Goal: Information Seeking & Learning: Learn about a topic

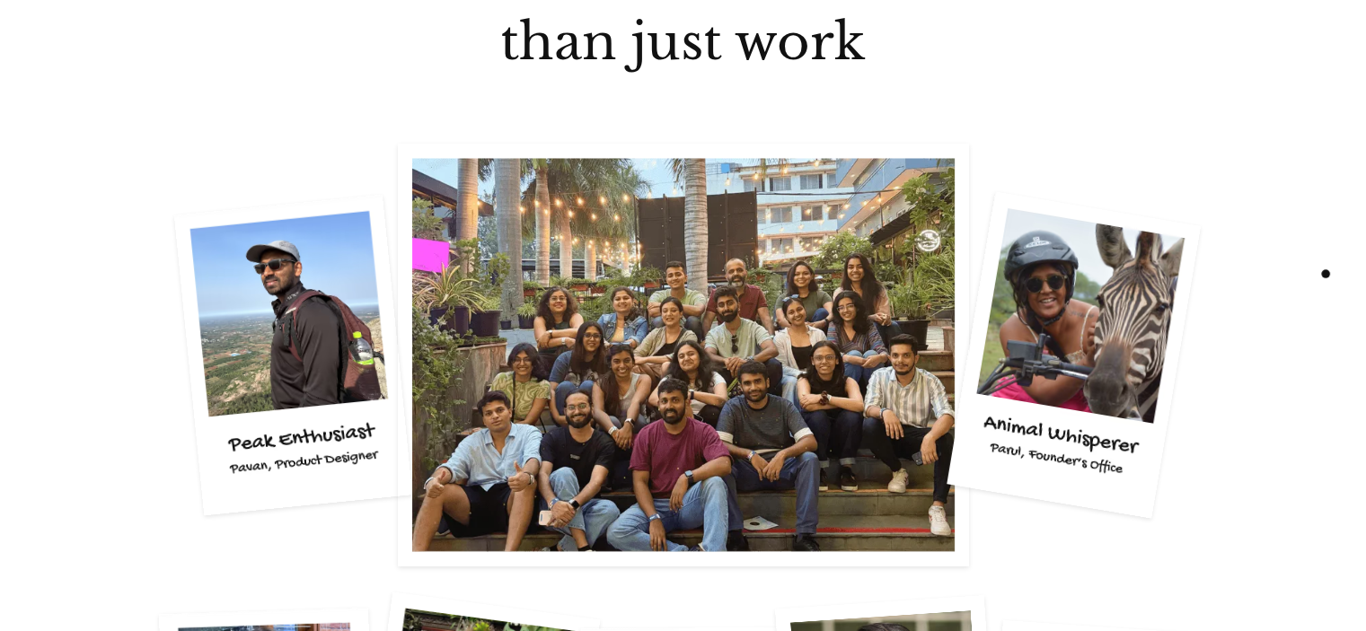
scroll to position [3233, 0]
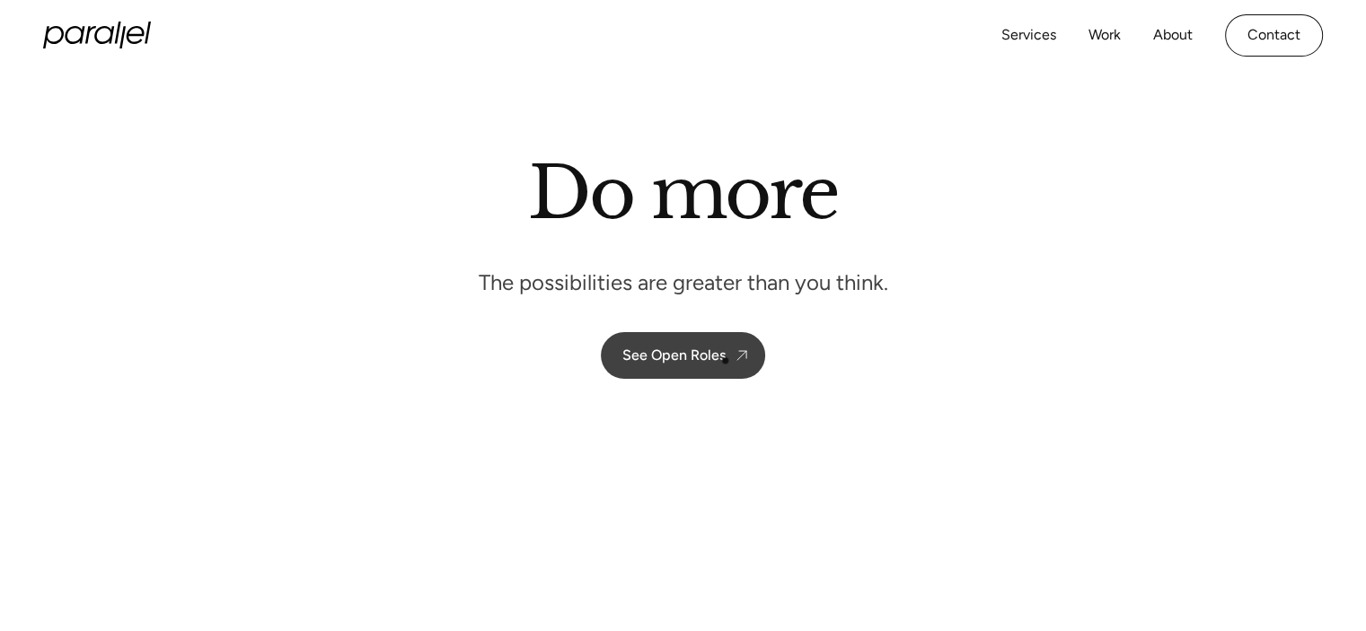
click at [707, 366] on link "See Open Roles" at bounding box center [683, 355] width 164 height 47
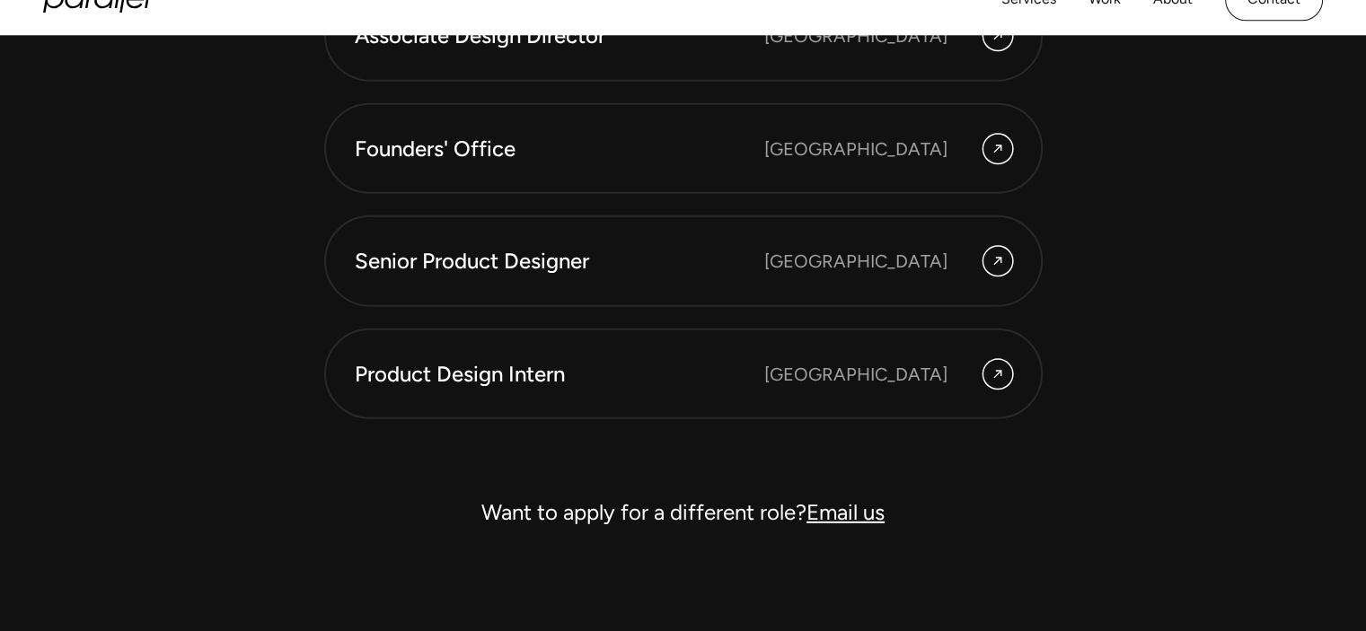
scroll to position [4994, 0]
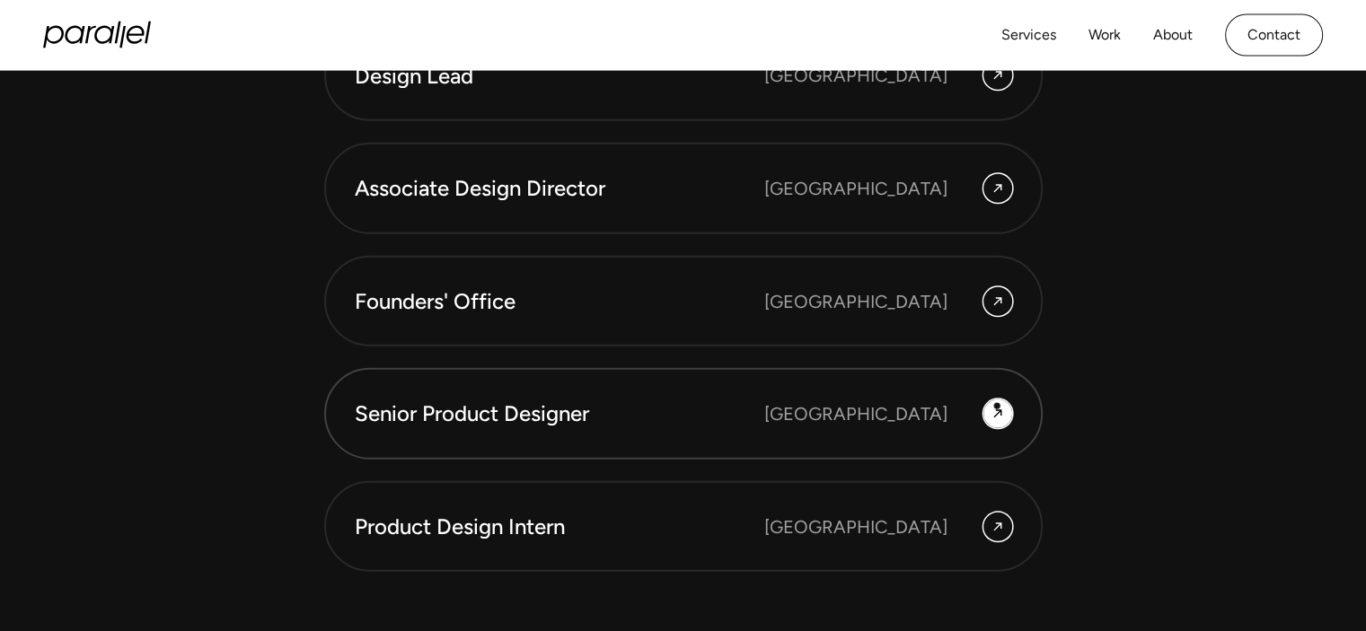
click at [997, 410] on icon at bounding box center [997, 414] width 8 height 8
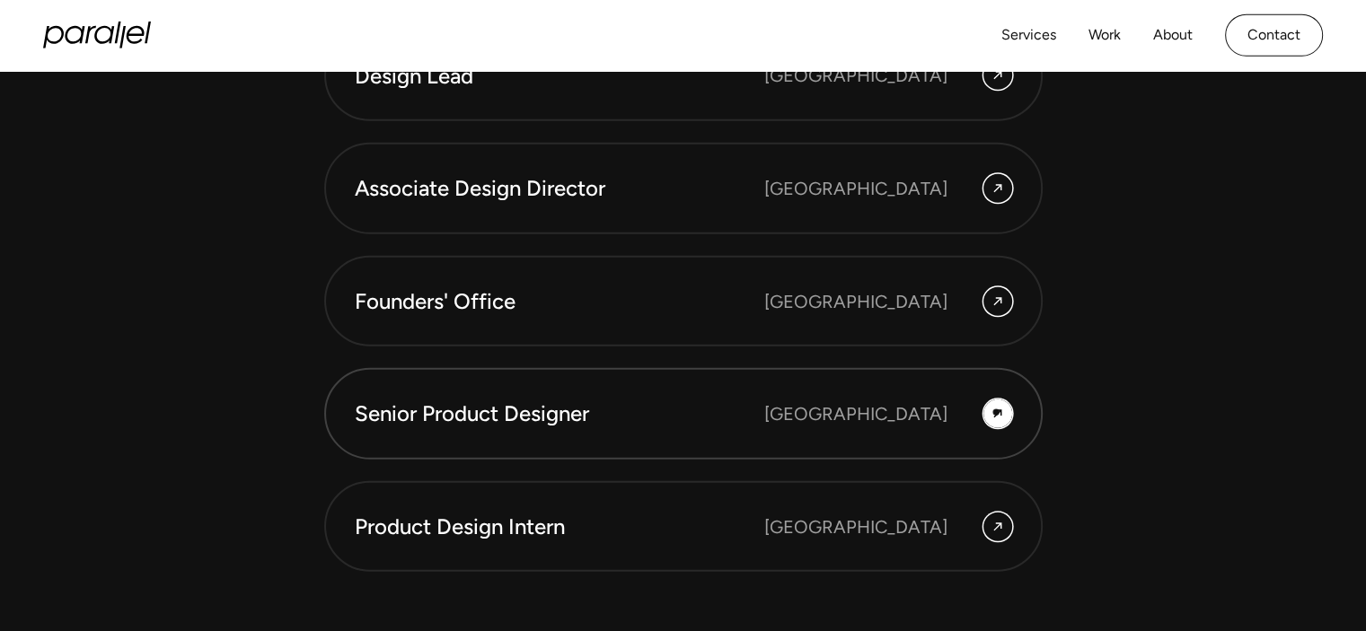
click at [997, 412] on icon at bounding box center [998, 414] width 14 height 22
click at [700, 418] on div "Senior Product Designer" at bounding box center [560, 414] width 410 height 31
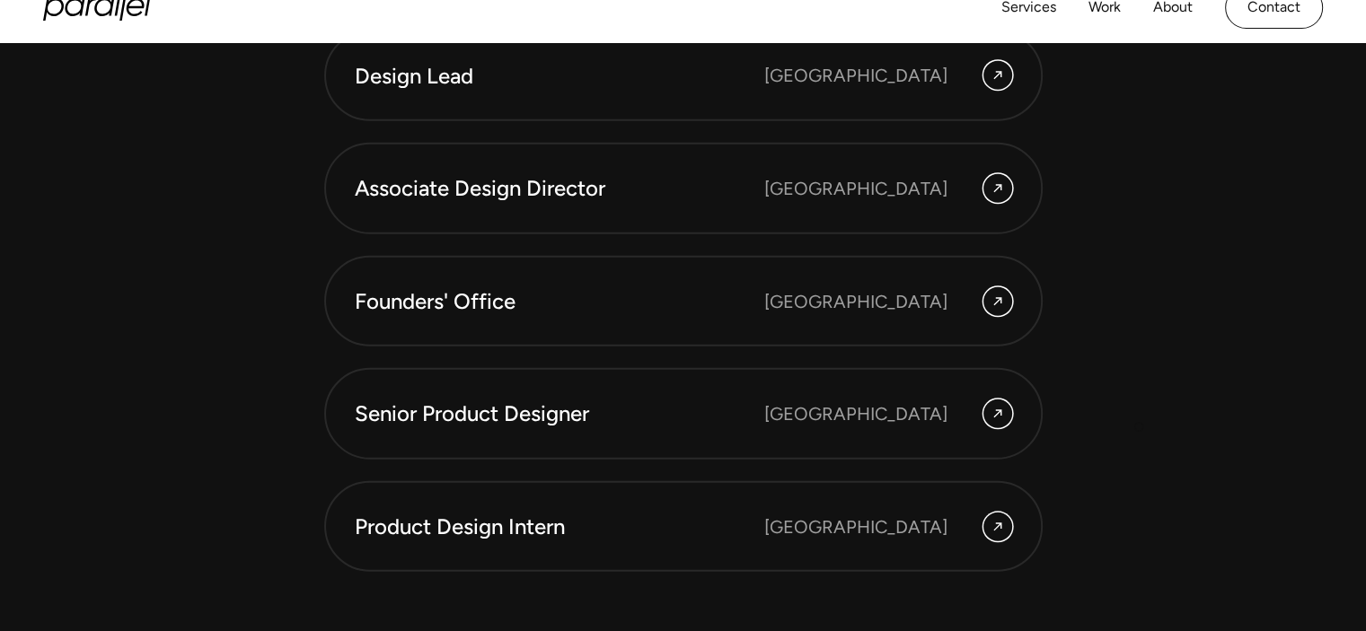
scroll to position [5174, 0]
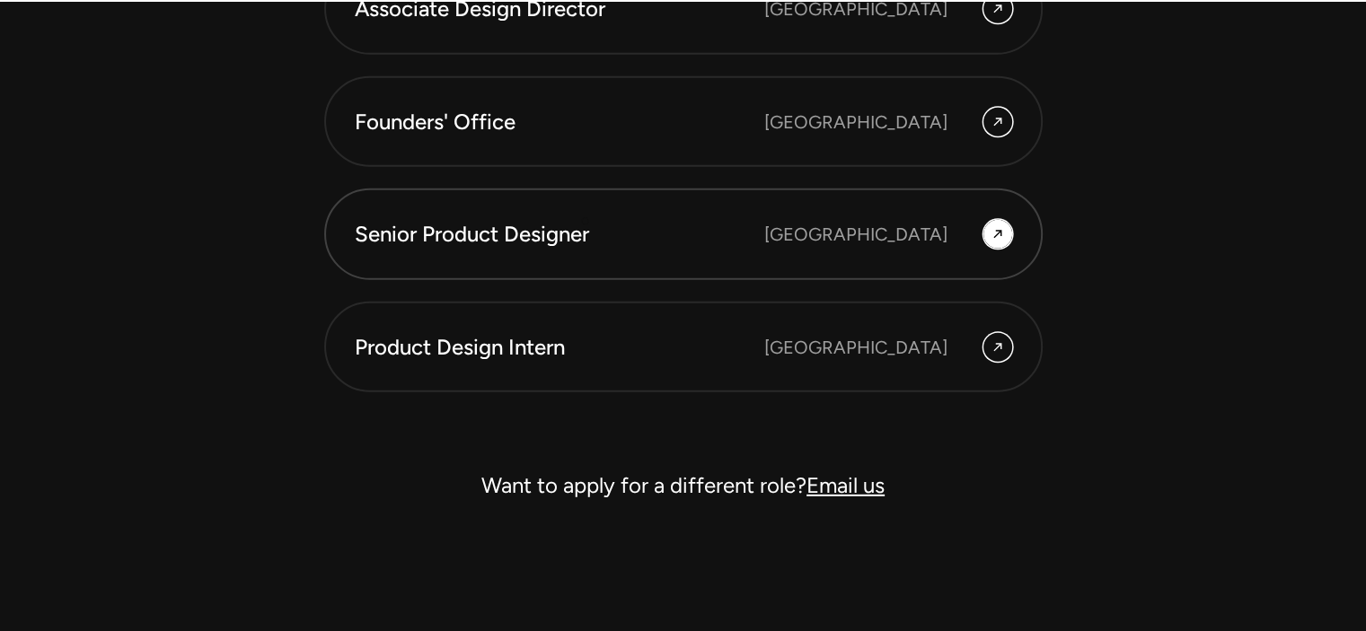
click at [585, 221] on div "Senior Product Designer" at bounding box center [560, 234] width 410 height 31
click at [1003, 233] on icon at bounding box center [998, 235] width 14 height 22
click at [923, 337] on div "[GEOGRAPHIC_DATA]" at bounding box center [855, 347] width 183 height 27
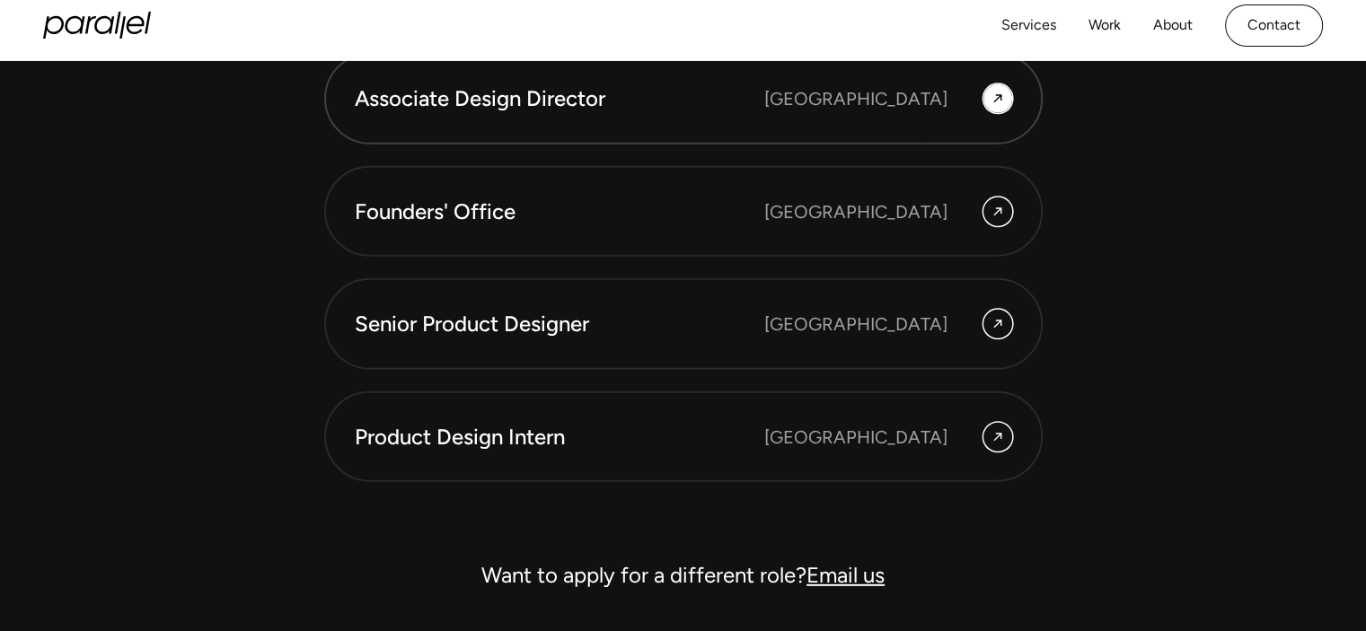
click at [912, 101] on div "[GEOGRAPHIC_DATA]" at bounding box center [855, 98] width 183 height 27
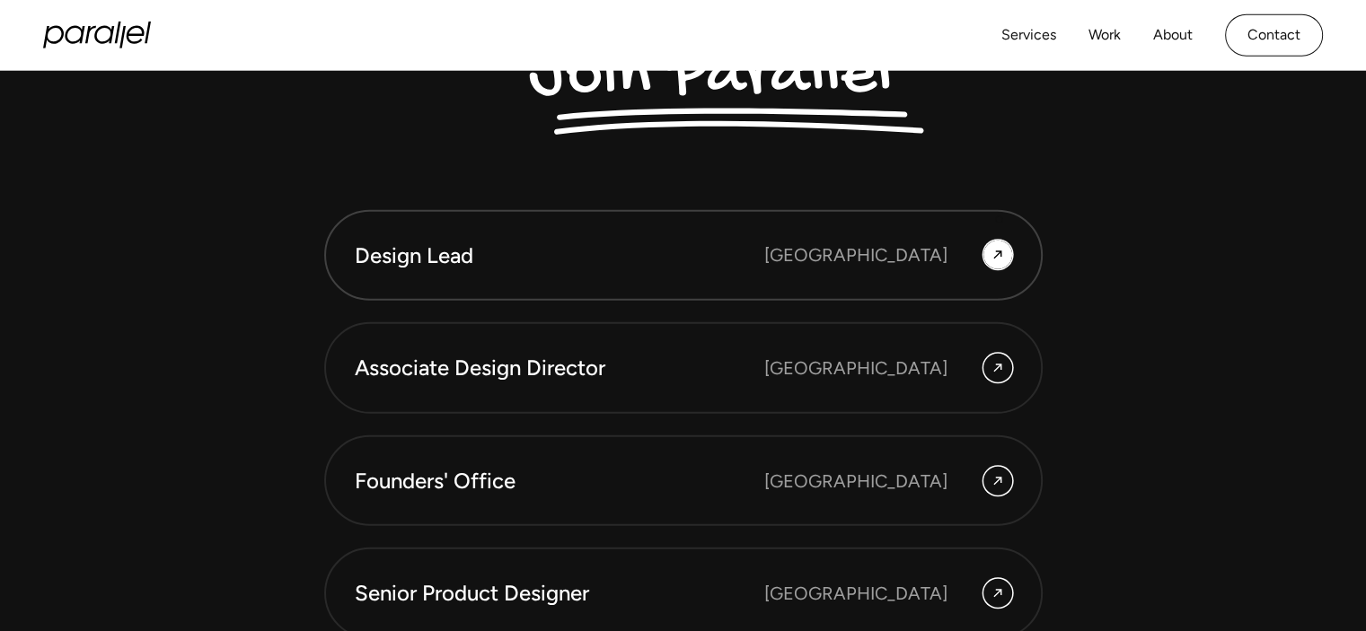
click at [943, 247] on div "[GEOGRAPHIC_DATA]" at bounding box center [855, 255] width 183 height 27
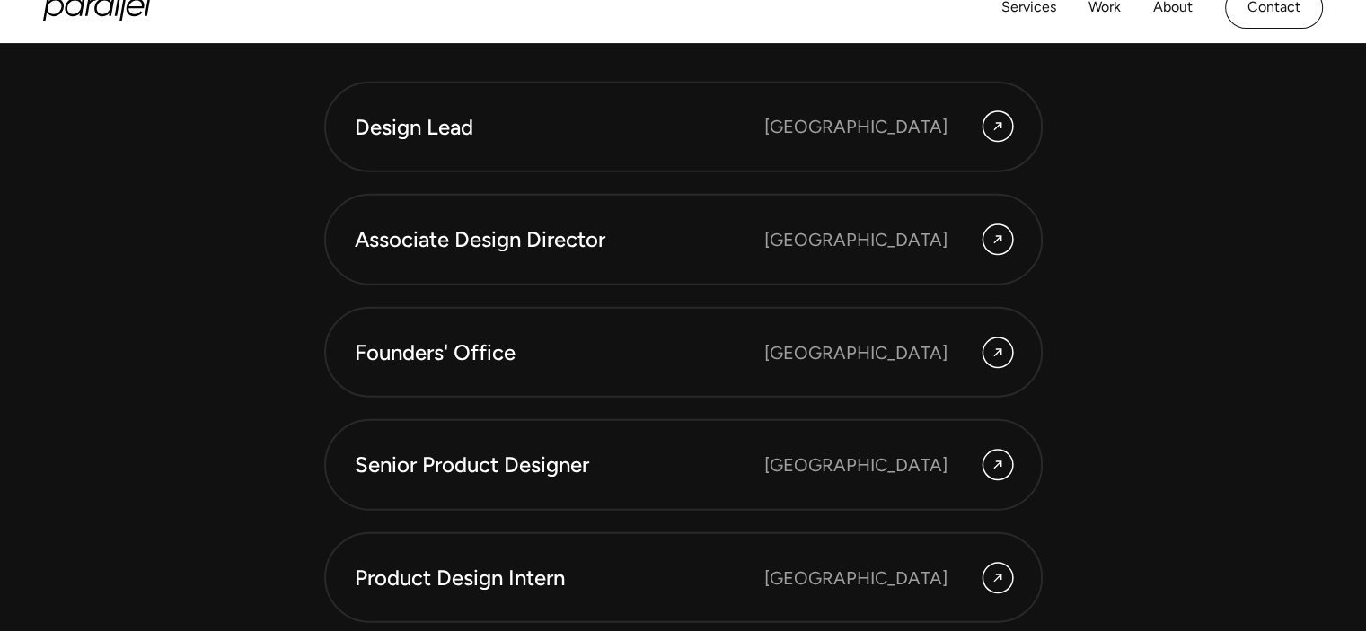
scroll to position [5084, 0]
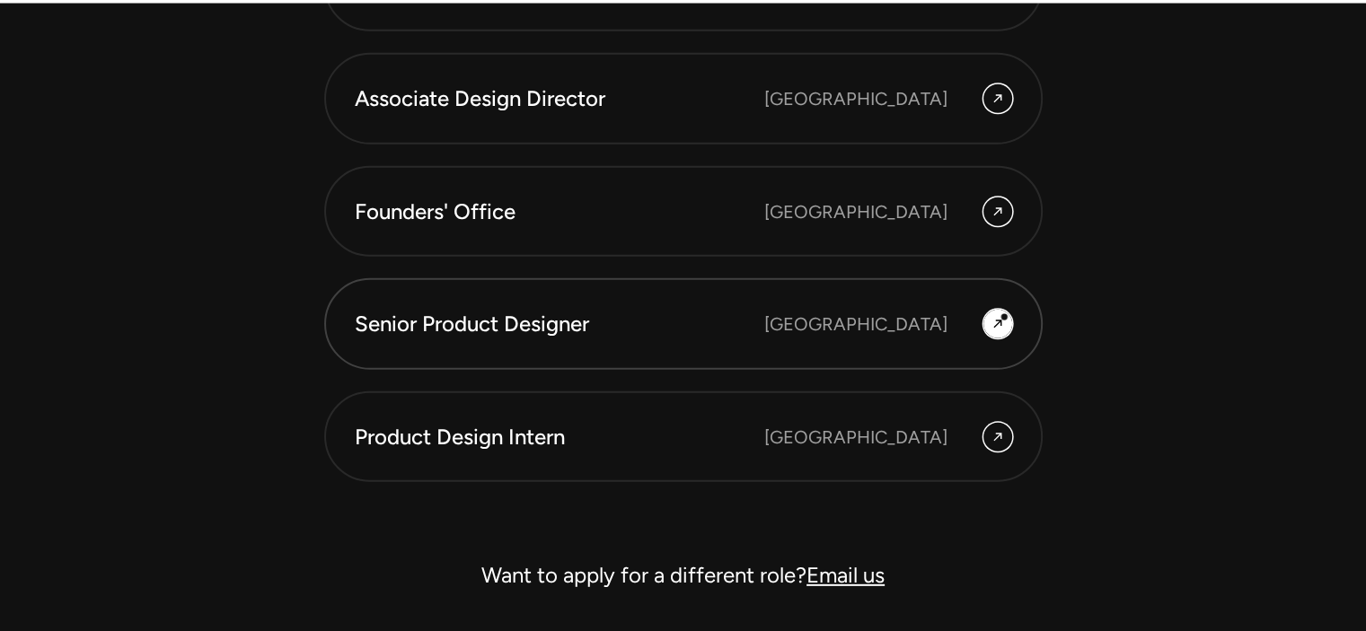
click at [1002, 320] on icon at bounding box center [998, 324] width 14 height 22
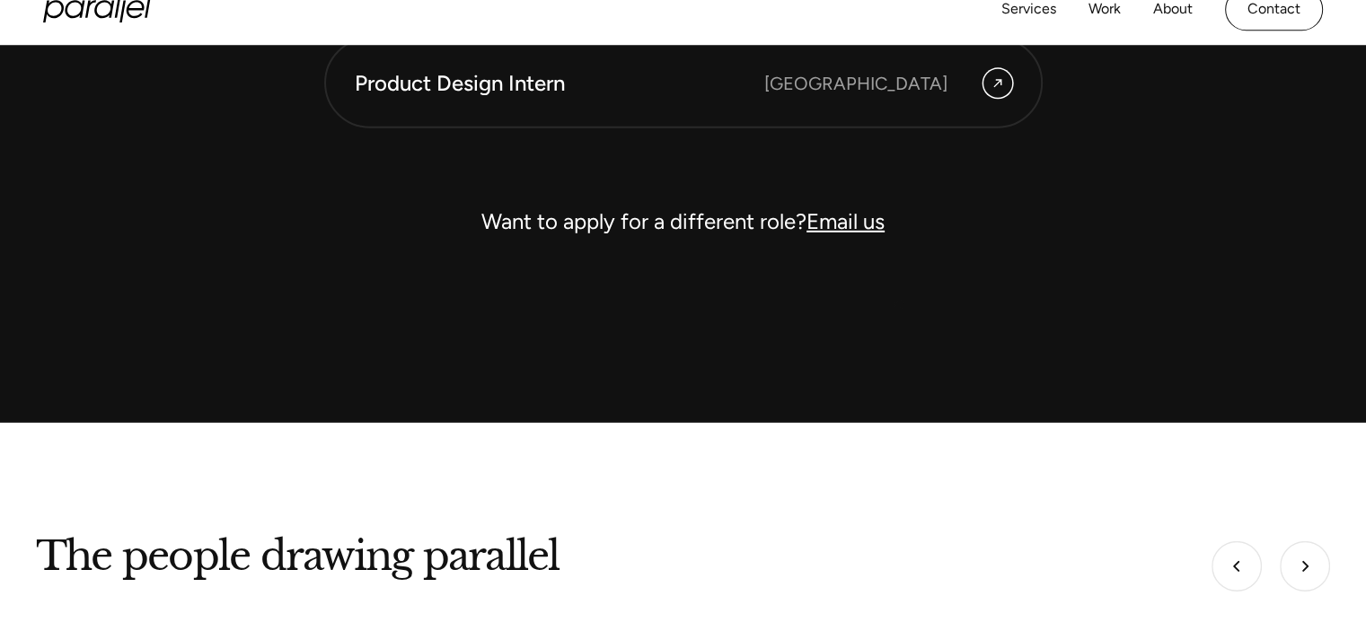
scroll to position [5264, 0]
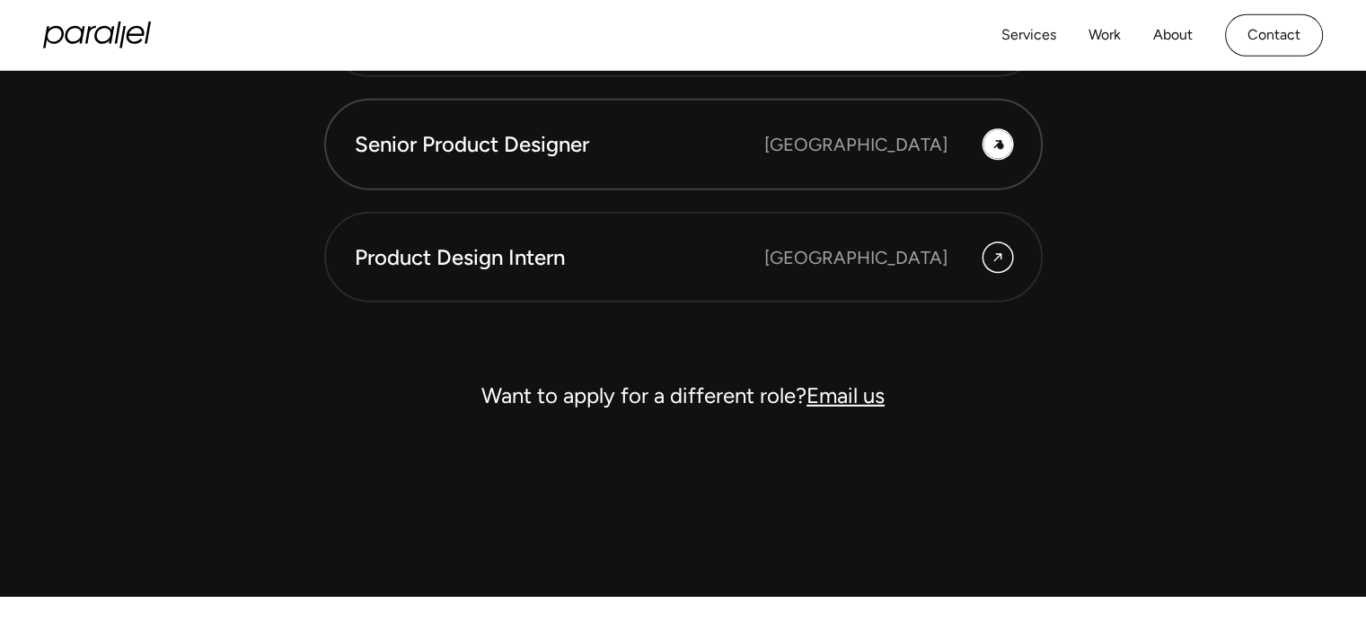
click at [1000, 145] on icon at bounding box center [998, 145] width 14 height 22
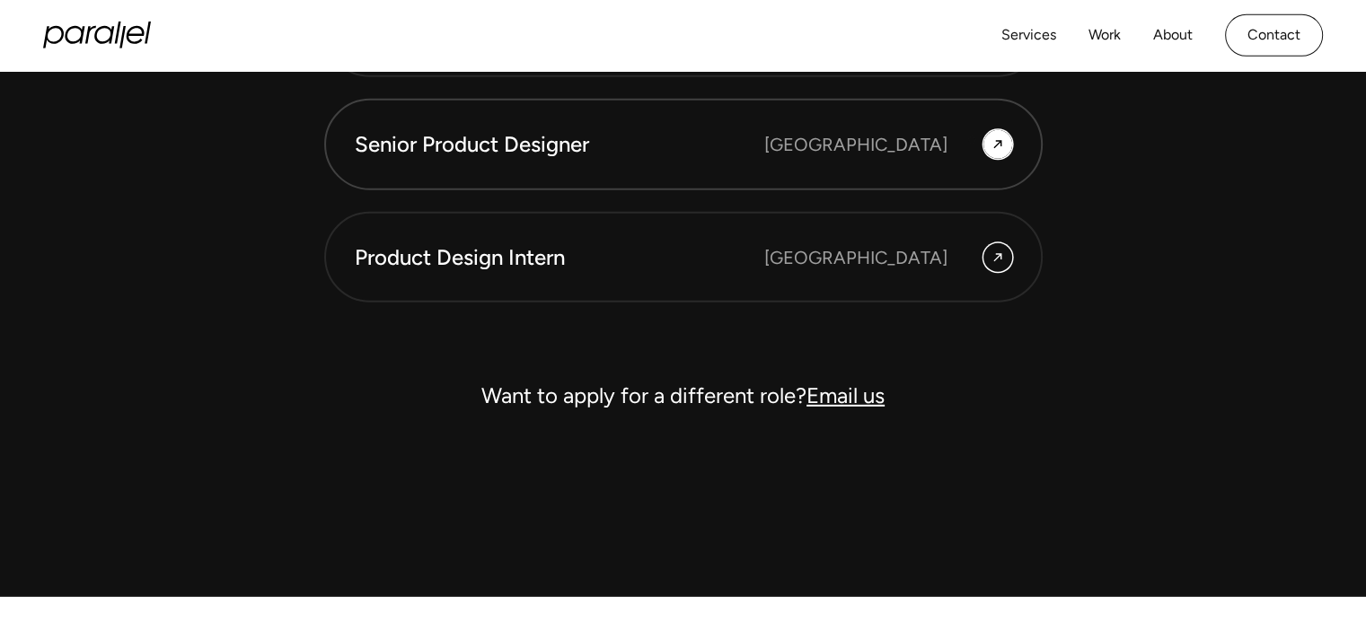
click at [976, 138] on div "[GEOGRAPHIC_DATA]" at bounding box center [888, 144] width 248 height 29
